Goal: Information Seeking & Learning: Learn about a topic

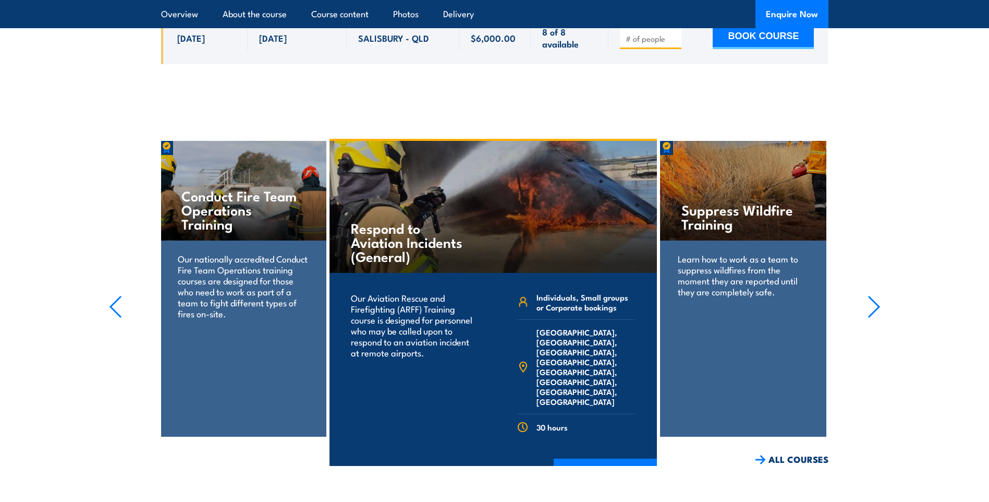
scroll to position [2659, 0]
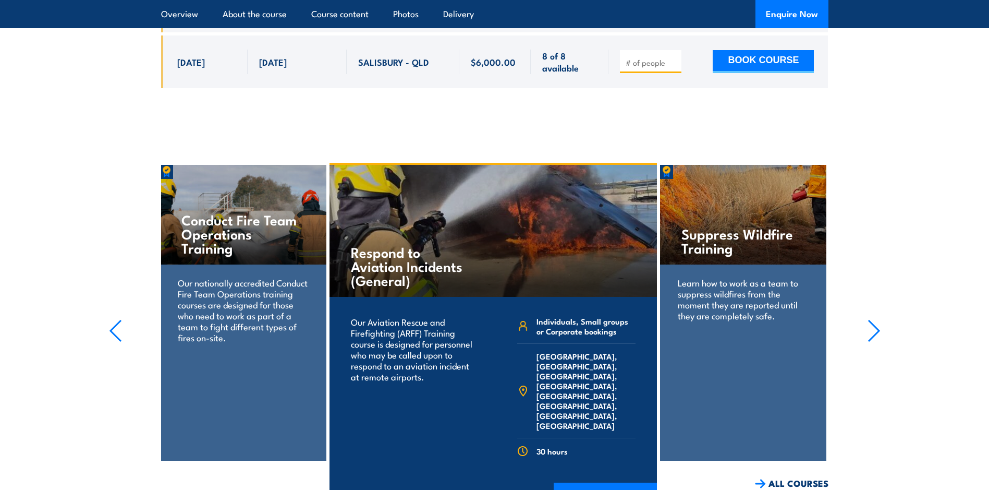
click at [864, 306] on section "Respond to Aviation Incidents (General) Our Aviation Rescue and Firefighting (A…" at bounding box center [494, 326] width 989 height 327
click at [881, 300] on section "Respond to Aviation Incidents (General) Our Aviation Rescue and Firefighting (A…" at bounding box center [494, 326] width 989 height 327
click at [878, 320] on icon "button" at bounding box center [874, 330] width 10 height 21
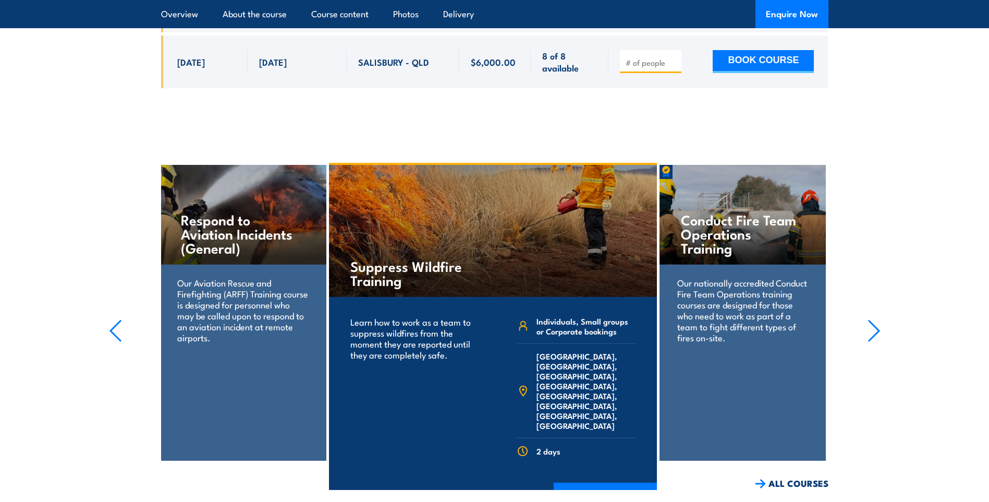
click at [878, 320] on icon "button" at bounding box center [874, 330] width 10 height 21
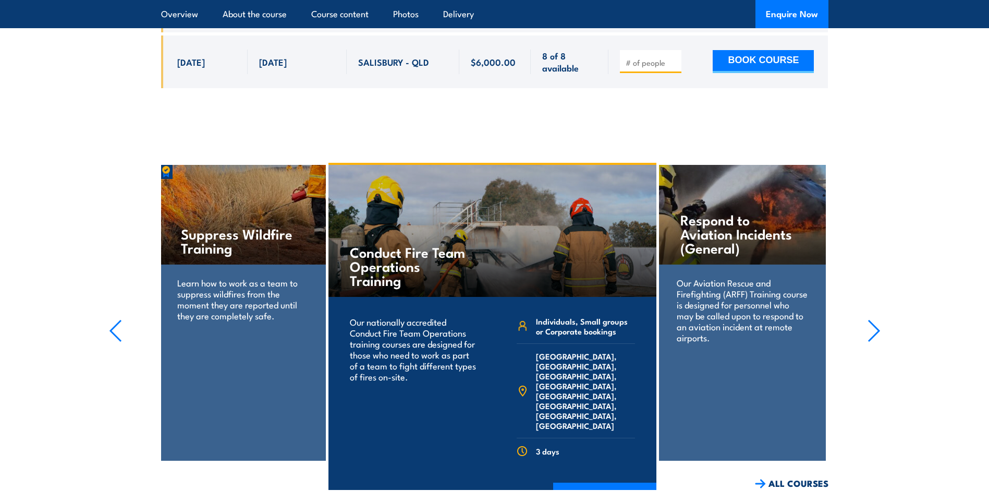
click at [878, 320] on icon "button" at bounding box center [874, 330] width 10 height 21
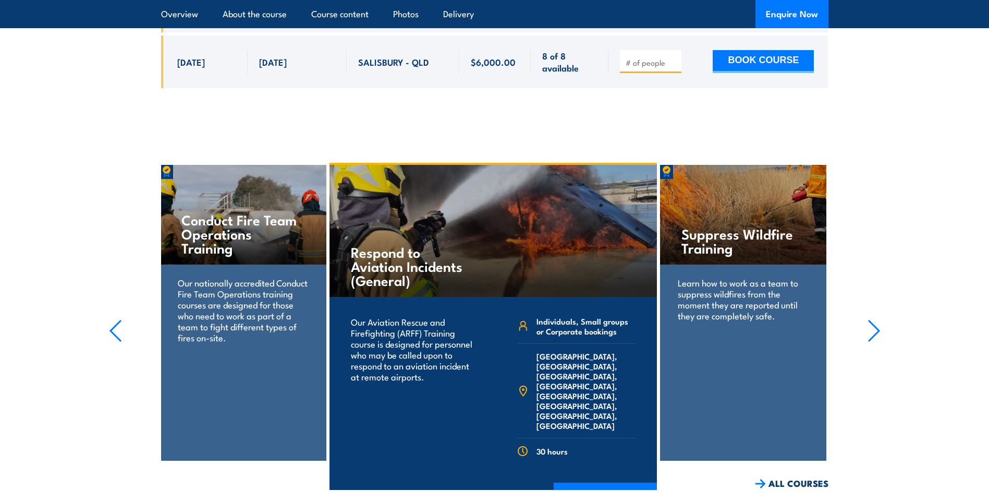
click at [878, 320] on icon "button" at bounding box center [874, 330] width 10 height 21
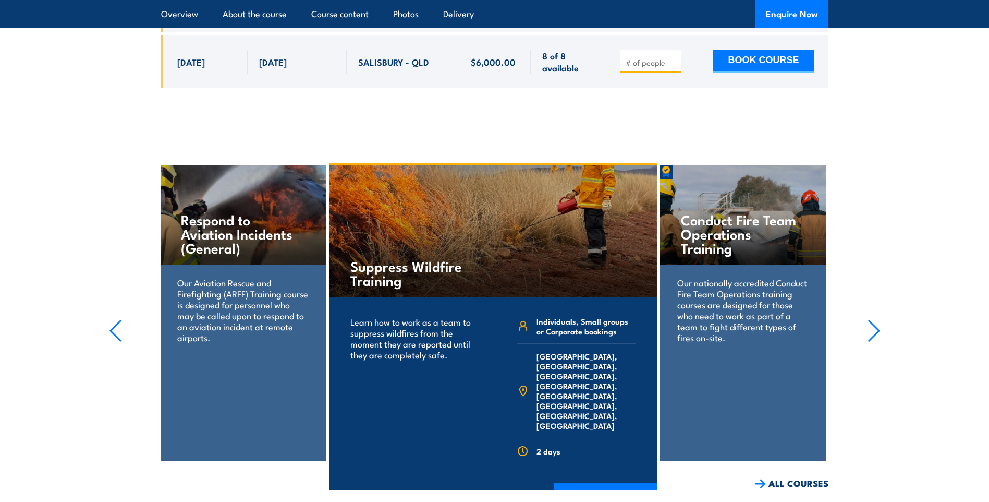
click at [878, 320] on icon "button" at bounding box center [874, 330] width 10 height 21
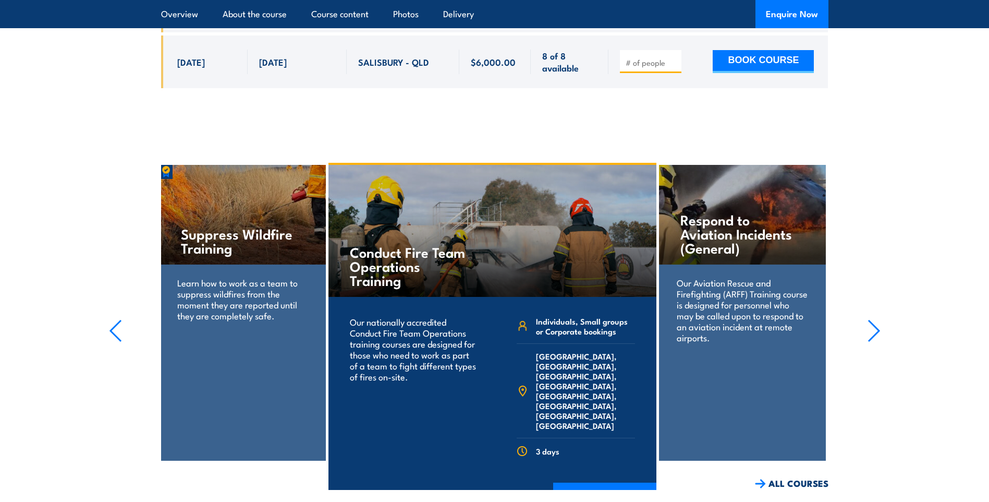
click at [878, 320] on icon "button" at bounding box center [874, 330] width 10 height 21
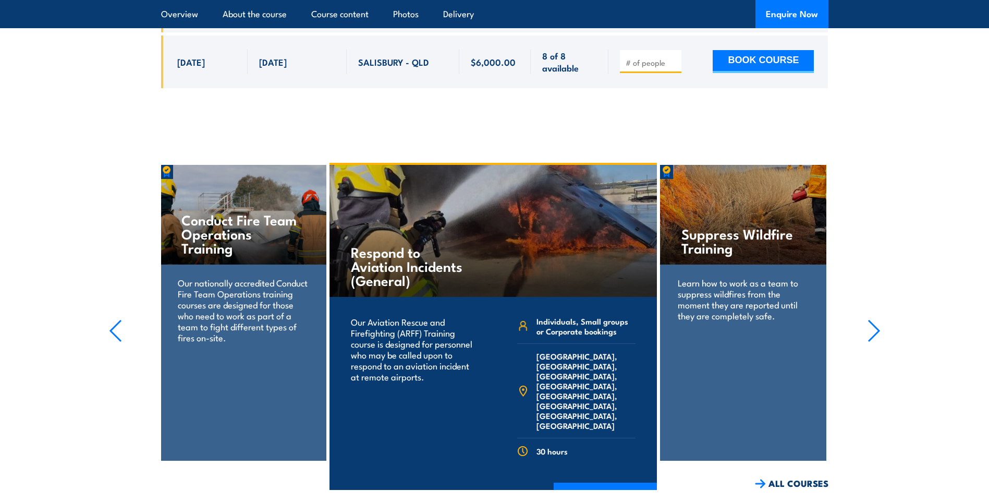
click at [878, 320] on icon "button" at bounding box center [874, 330] width 10 height 21
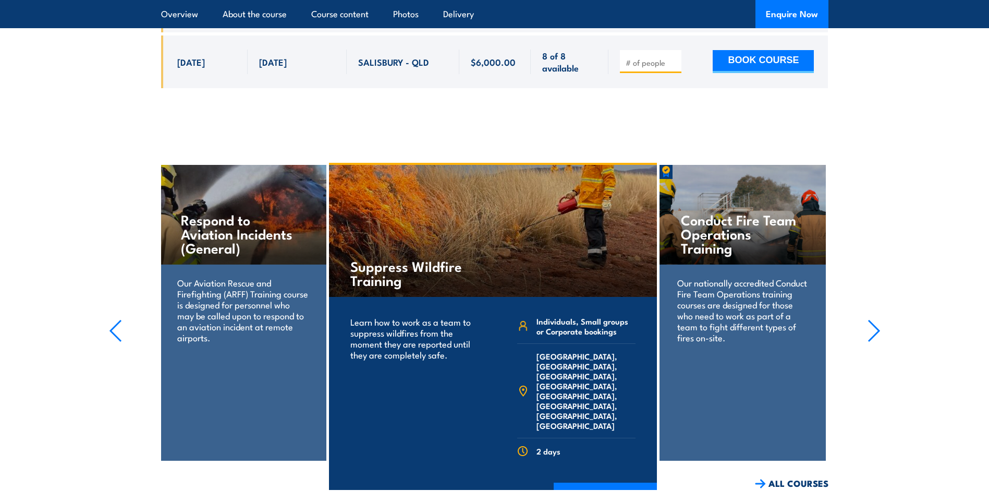
click at [878, 320] on icon "button" at bounding box center [874, 330] width 10 height 21
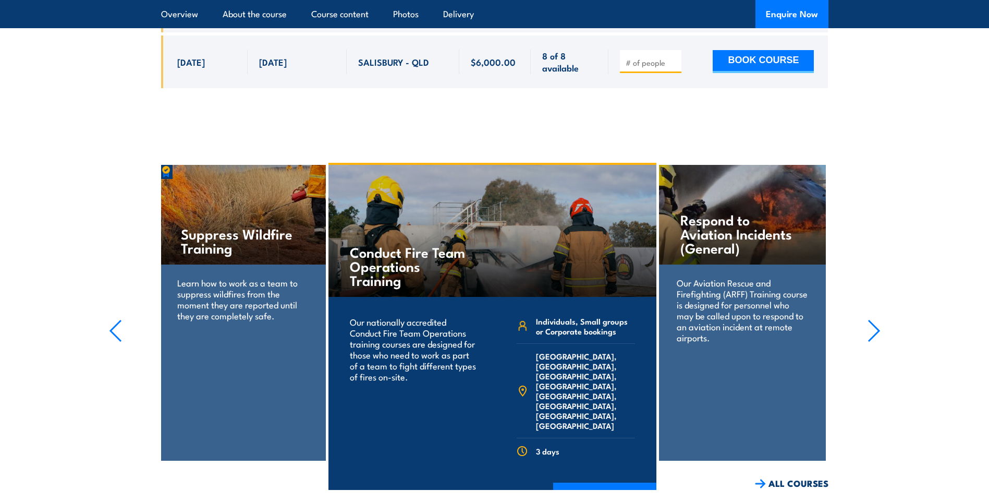
click at [878, 320] on icon "button" at bounding box center [874, 330] width 10 height 21
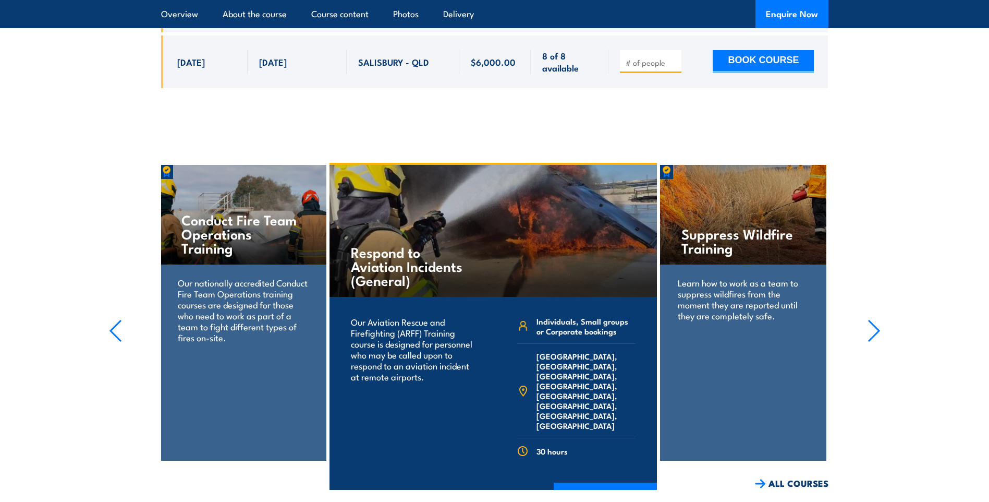
click at [878, 320] on icon "button" at bounding box center [874, 330] width 10 height 21
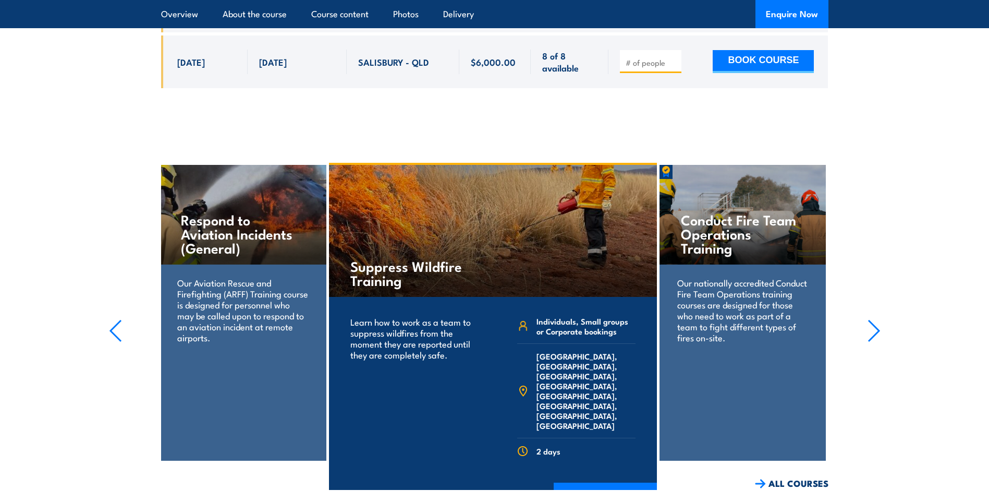
click at [878, 320] on icon "button" at bounding box center [874, 330] width 10 height 21
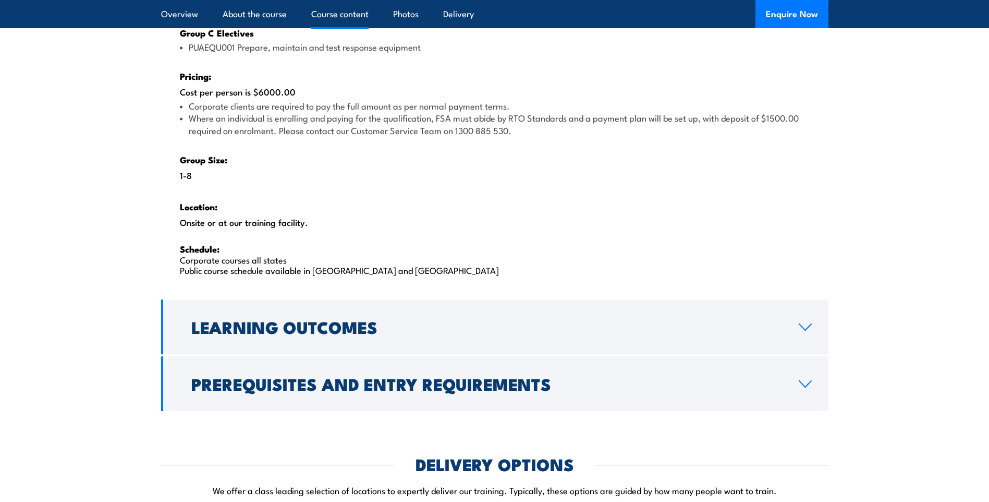
scroll to position [1669, 0]
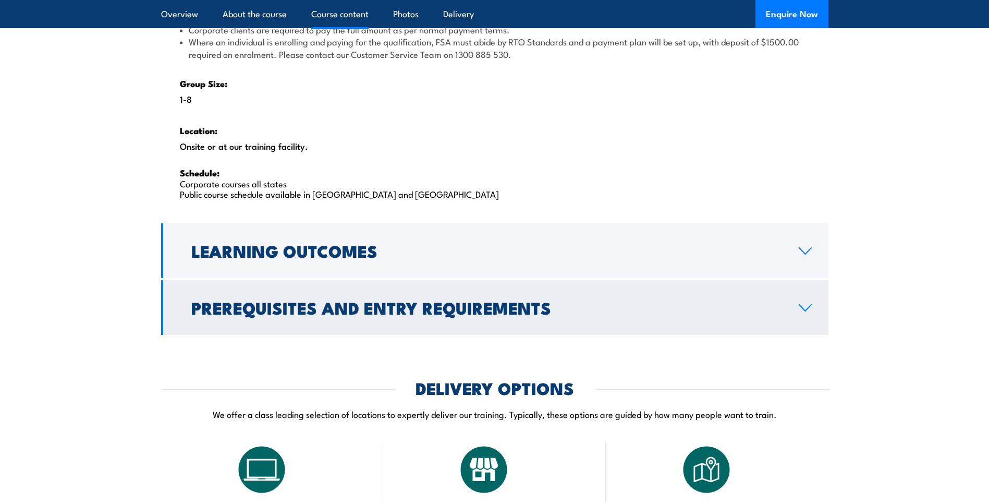
click at [792, 305] on link "Prerequisites and Entry Requirements" at bounding box center [494, 307] width 667 height 55
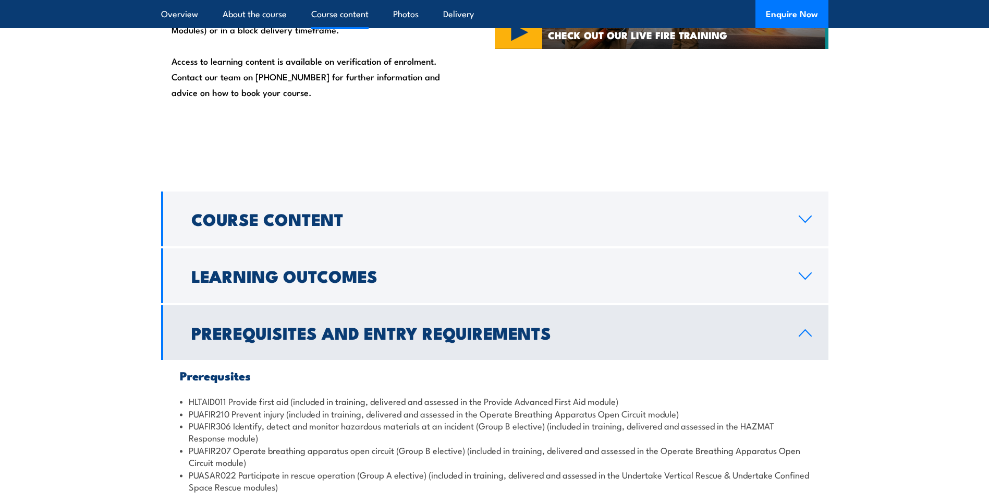
scroll to position [901, 0]
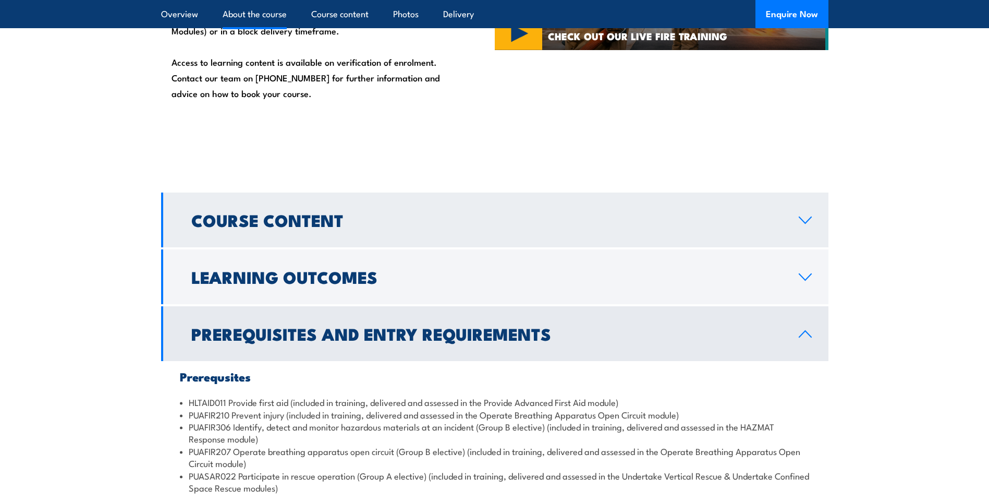
click at [786, 227] on link "Course Content" at bounding box center [494, 219] width 667 height 55
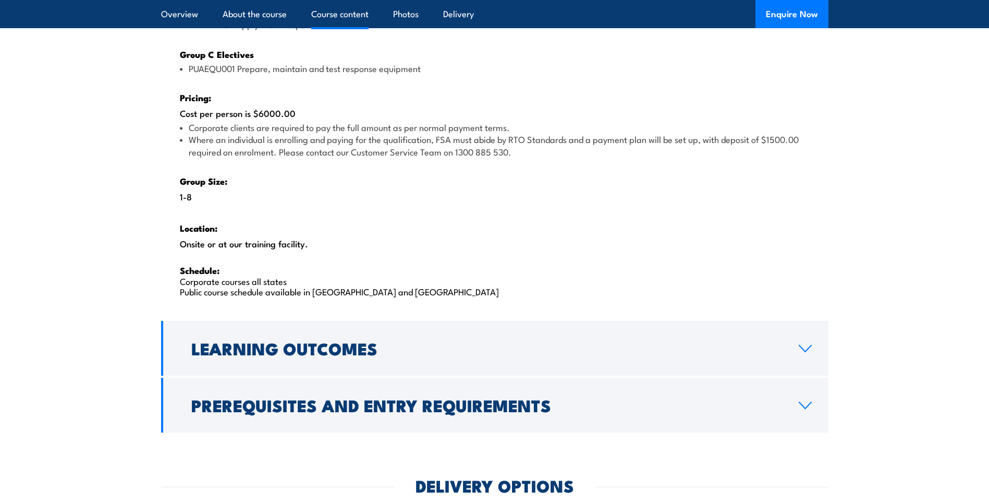
scroll to position [1631, 0]
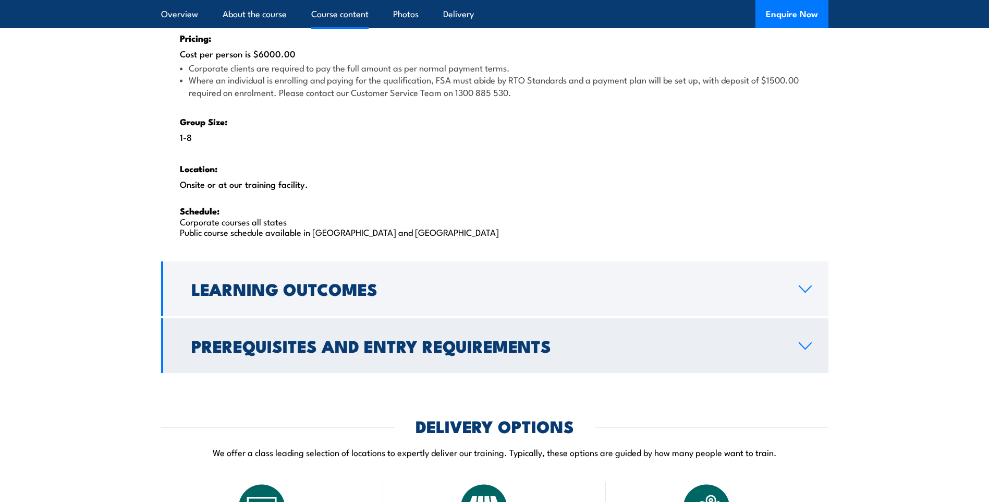
click at [807, 342] on icon at bounding box center [805, 346] width 14 height 8
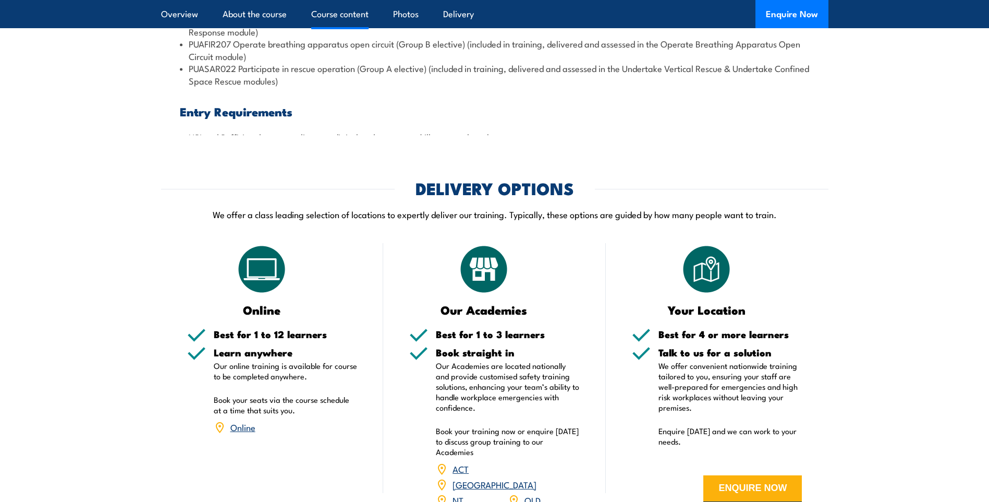
scroll to position [1589, 0]
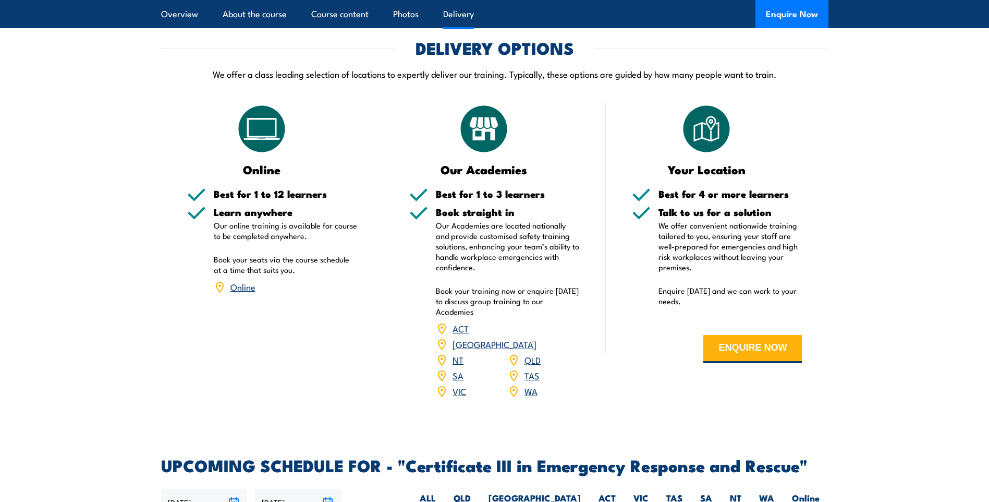
click at [528, 353] on link "QLD" at bounding box center [533, 359] width 16 height 13
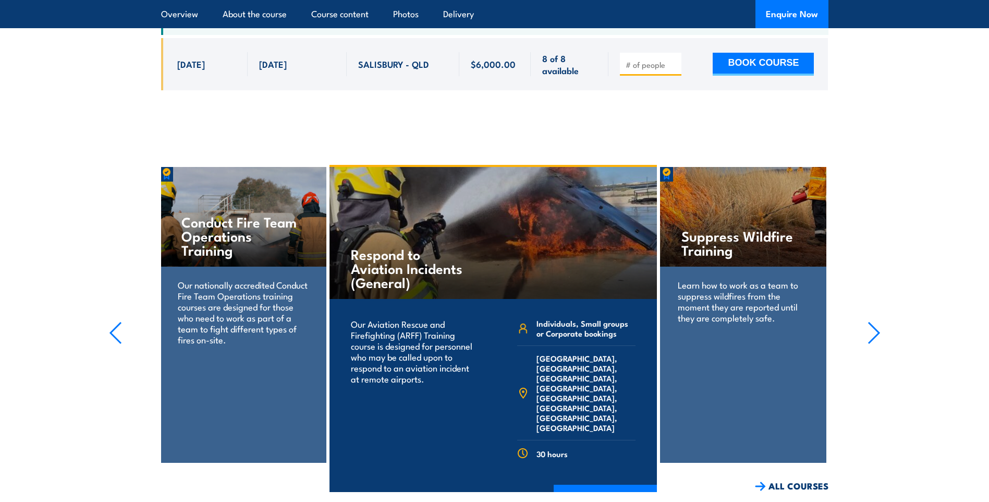
scroll to position [2607, 0]
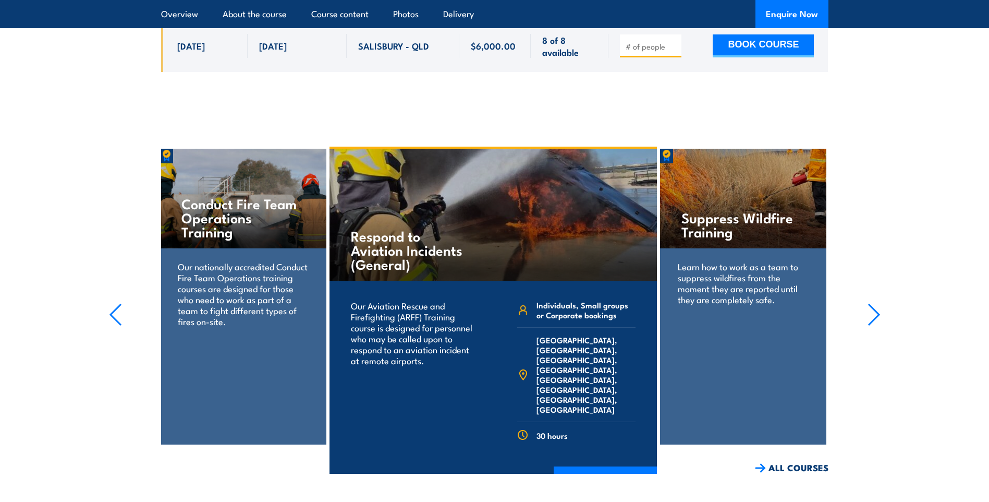
click at [851, 308] on section "Respond to Aviation Incidents (General) Our Aviation Rescue and Firefighting (A…" at bounding box center [494, 310] width 989 height 327
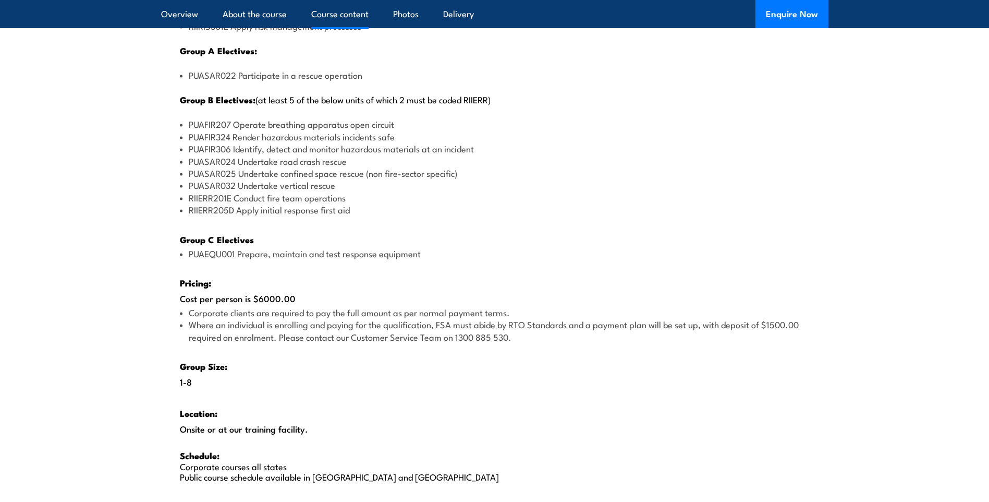
scroll to position [1251, 0]
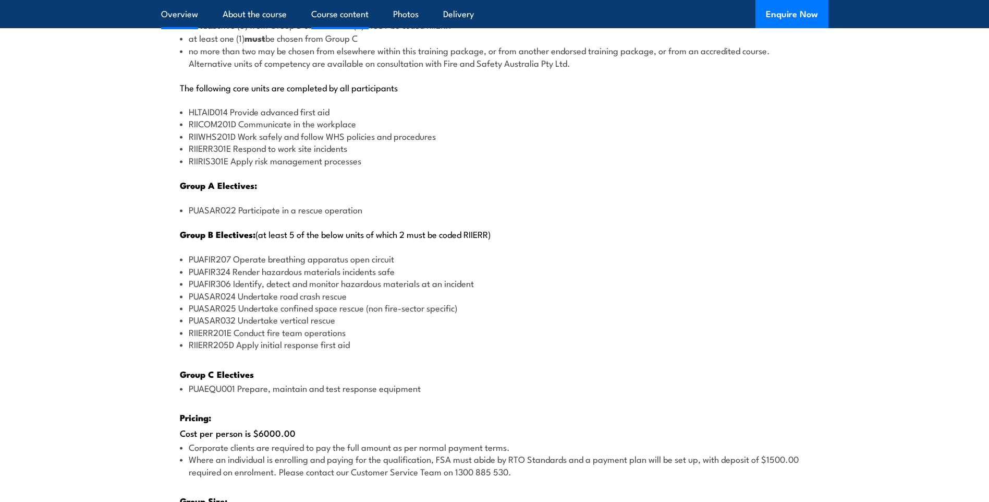
click at [188, 20] on link "Overview" at bounding box center [179, 14] width 37 height 28
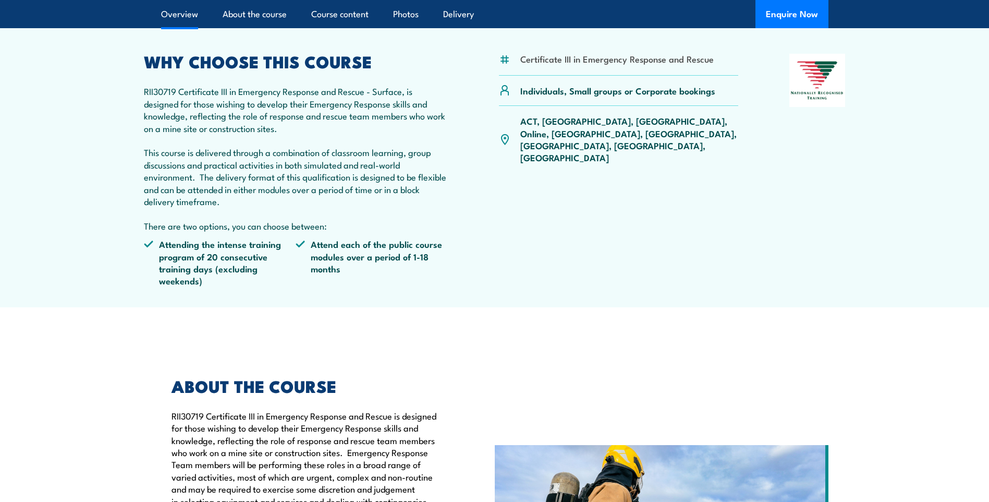
scroll to position [273, 0]
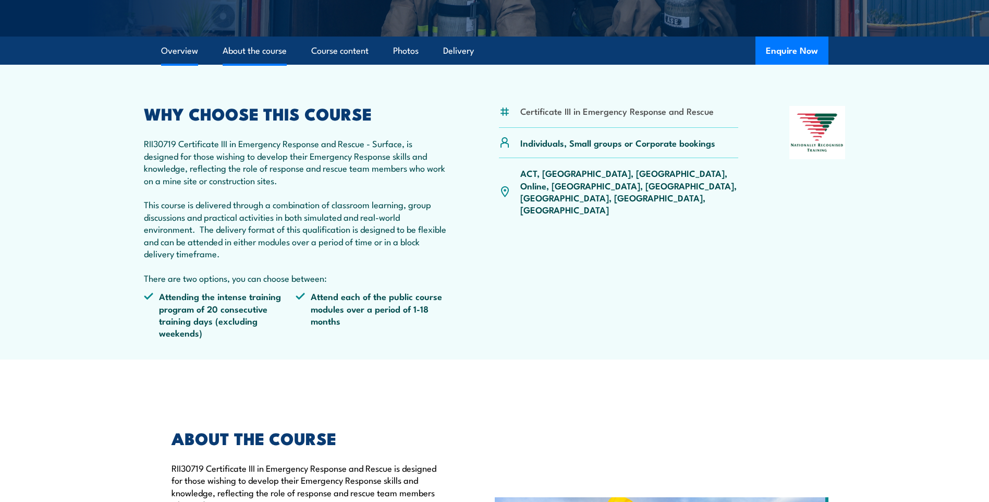
click at [256, 50] on link "About the course" at bounding box center [255, 51] width 64 height 28
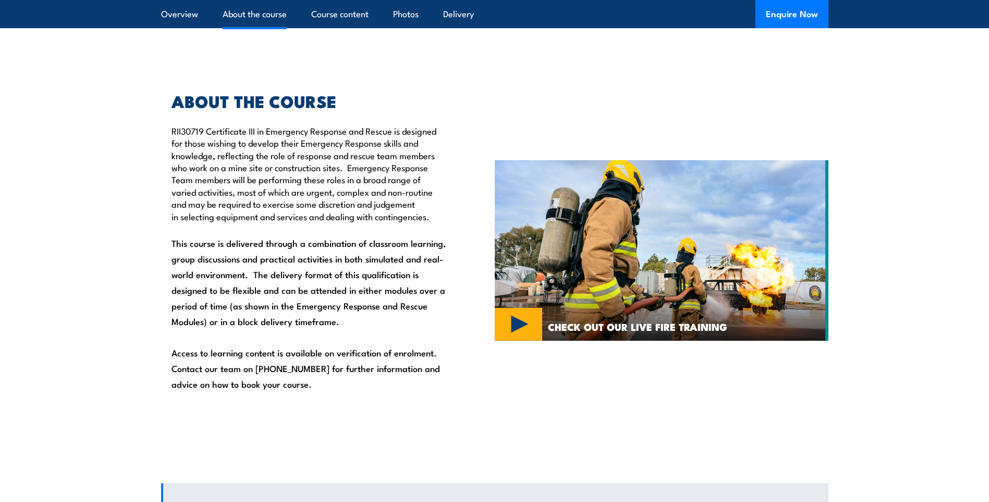
scroll to position [613, 0]
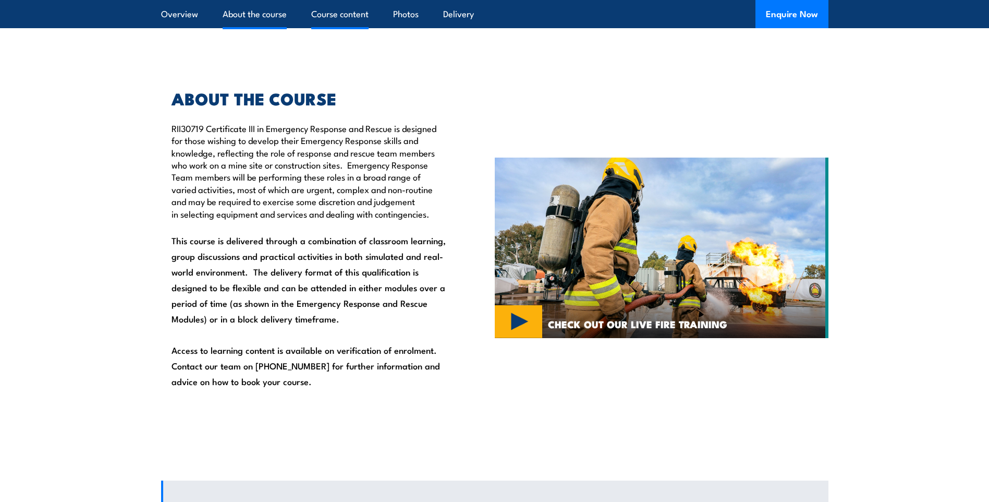
click at [336, 21] on link "Course content" at bounding box center [339, 14] width 57 height 28
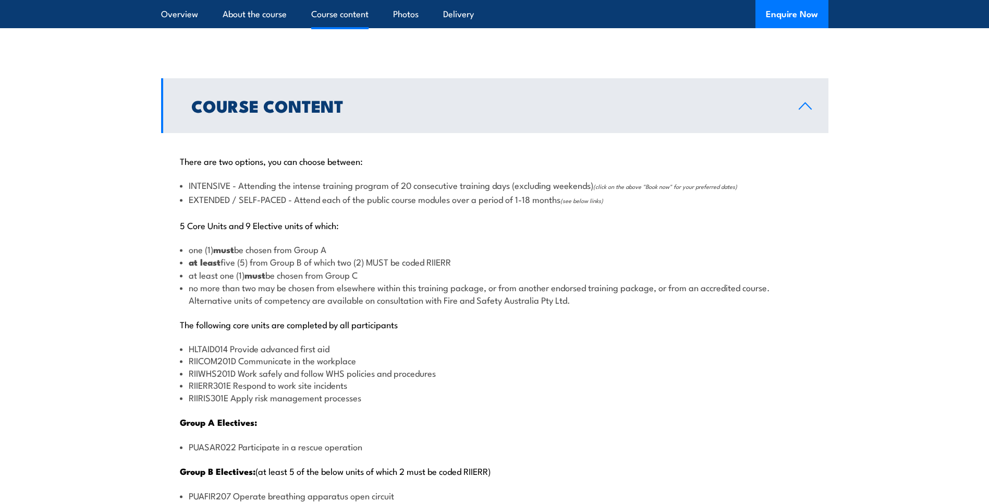
scroll to position [1028, 0]
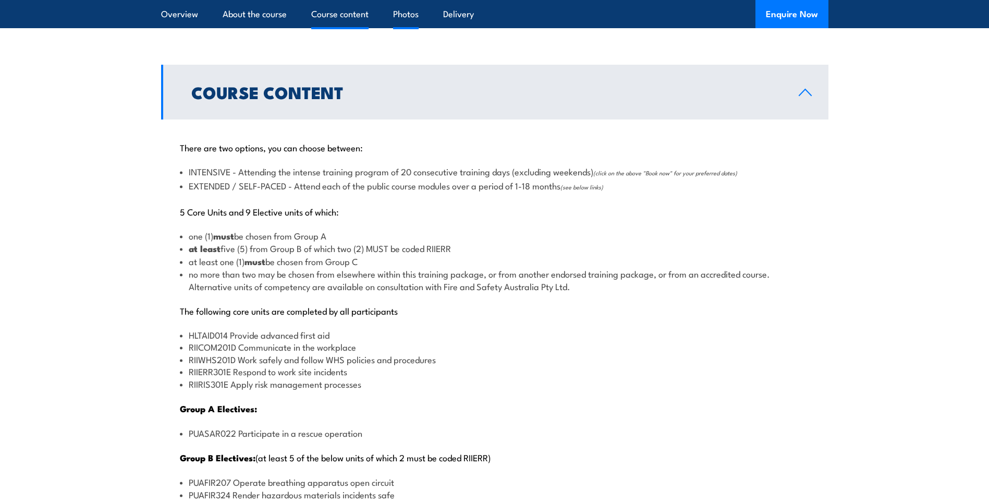
click at [408, 19] on link "Photos" at bounding box center [406, 14] width 26 height 28
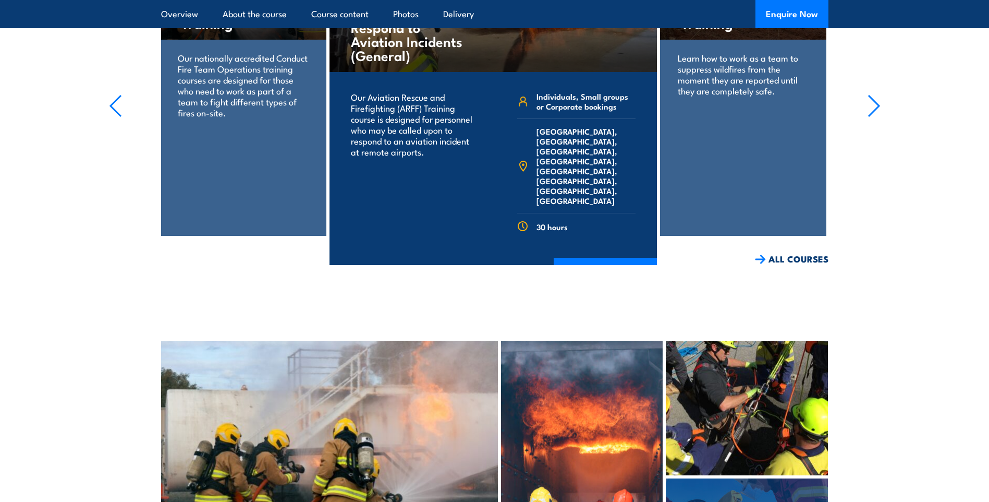
scroll to position [2801, 0]
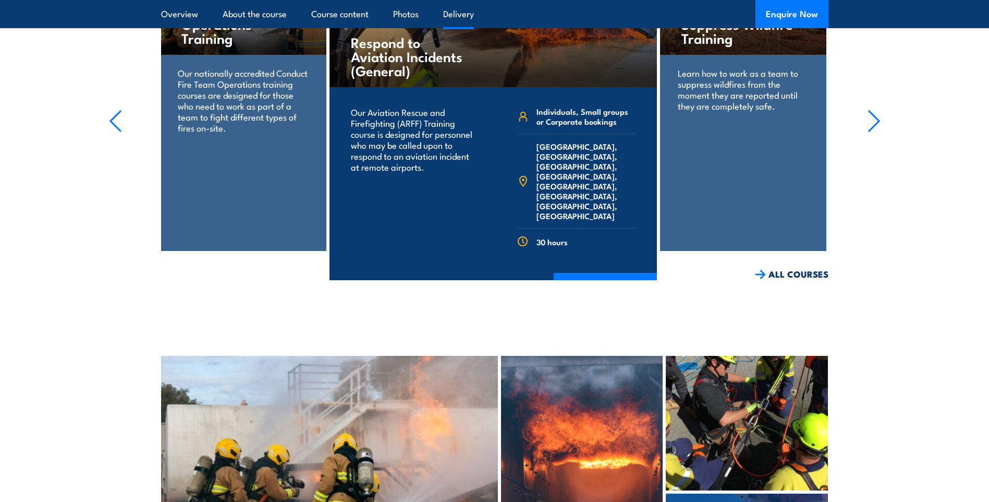
click at [460, 15] on link "Delivery" at bounding box center [458, 14] width 31 height 28
